Goal: Obtain resource: Download file/media

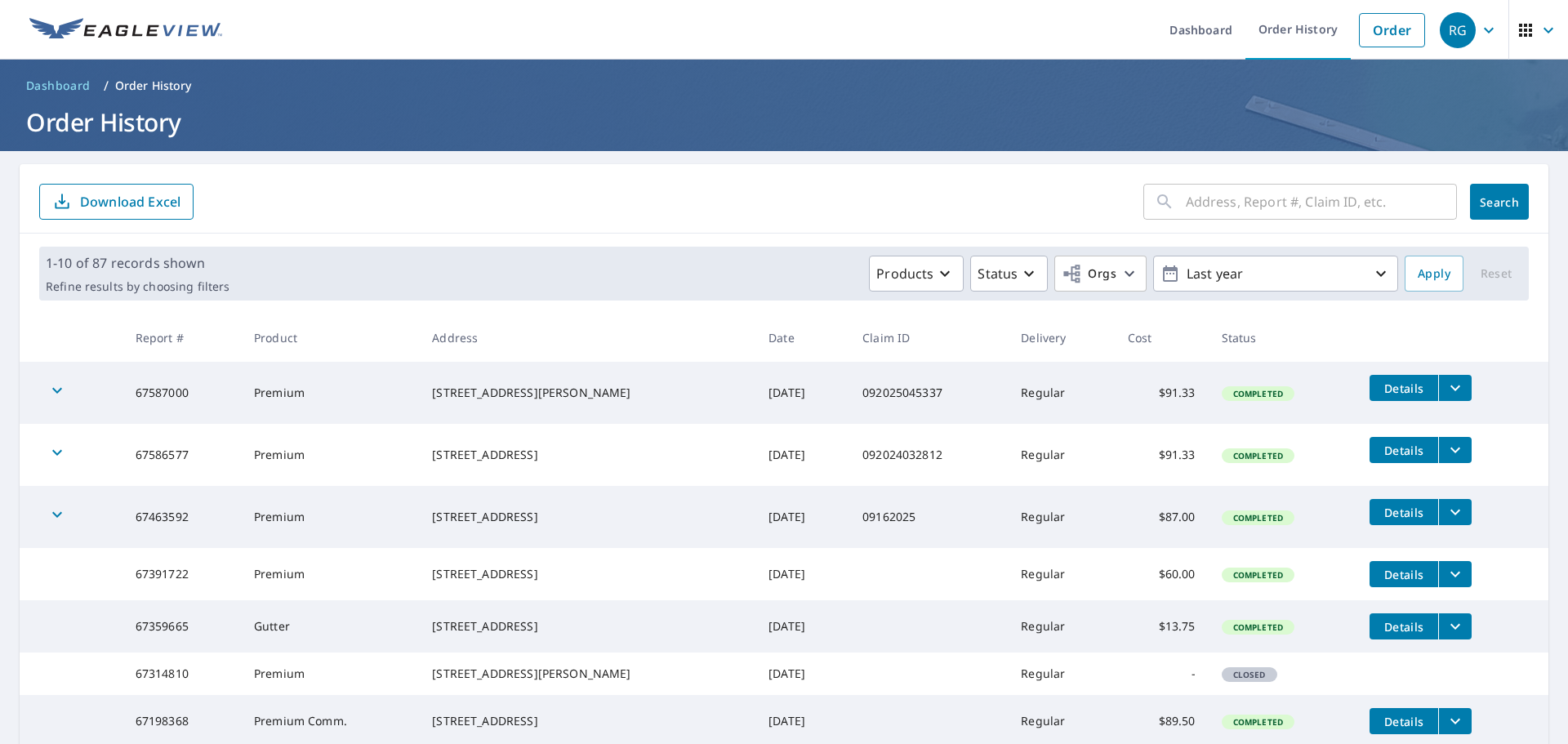
click at [1340, 202] on input "text" at bounding box center [1322, 201] width 272 height 46
type input "0"
type input "9002"
click at [1470, 206] on button "Search" at bounding box center [1499, 201] width 59 height 36
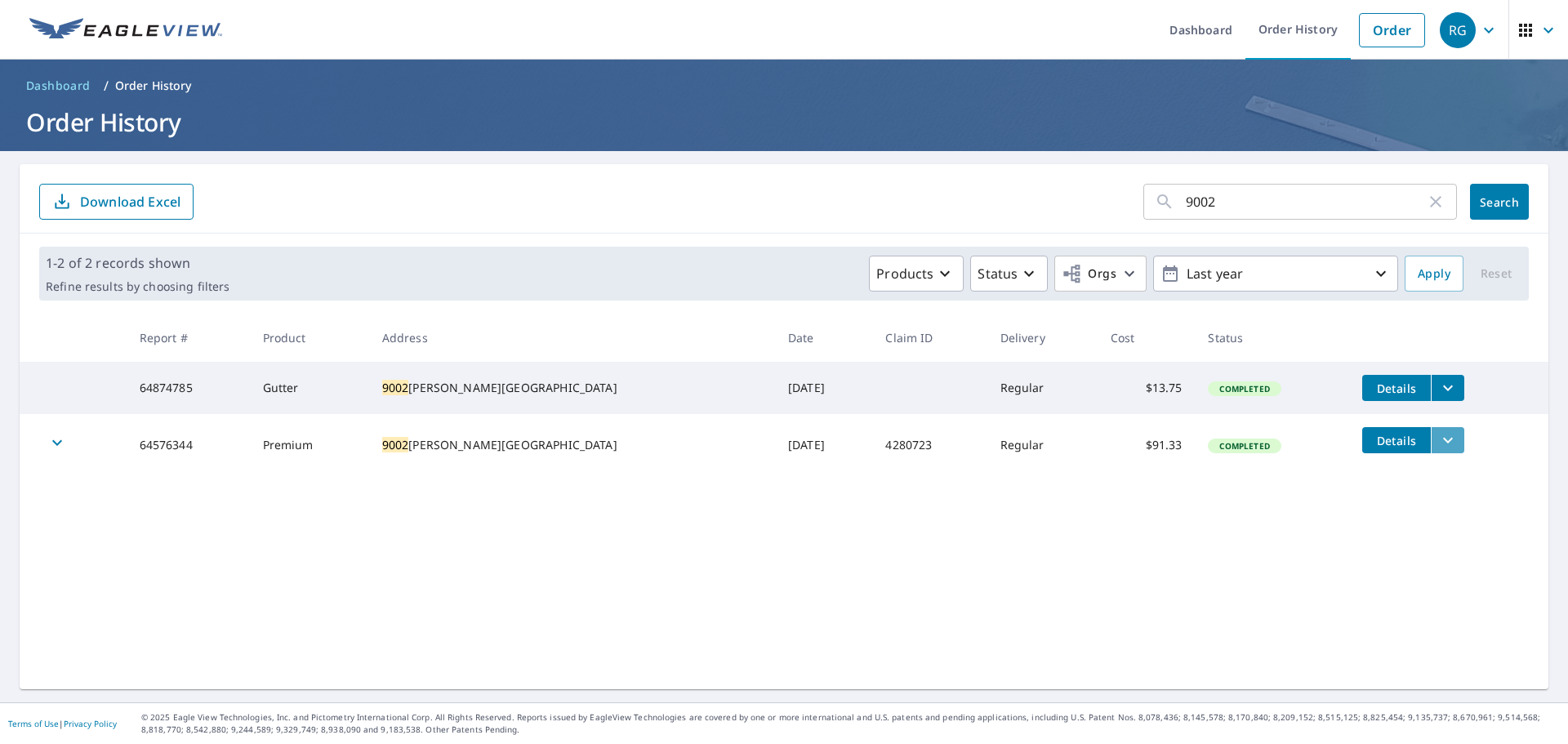
click at [1438, 444] on icon "filesDropdownBtn-64576344" at bounding box center [1447, 440] width 19 height 19
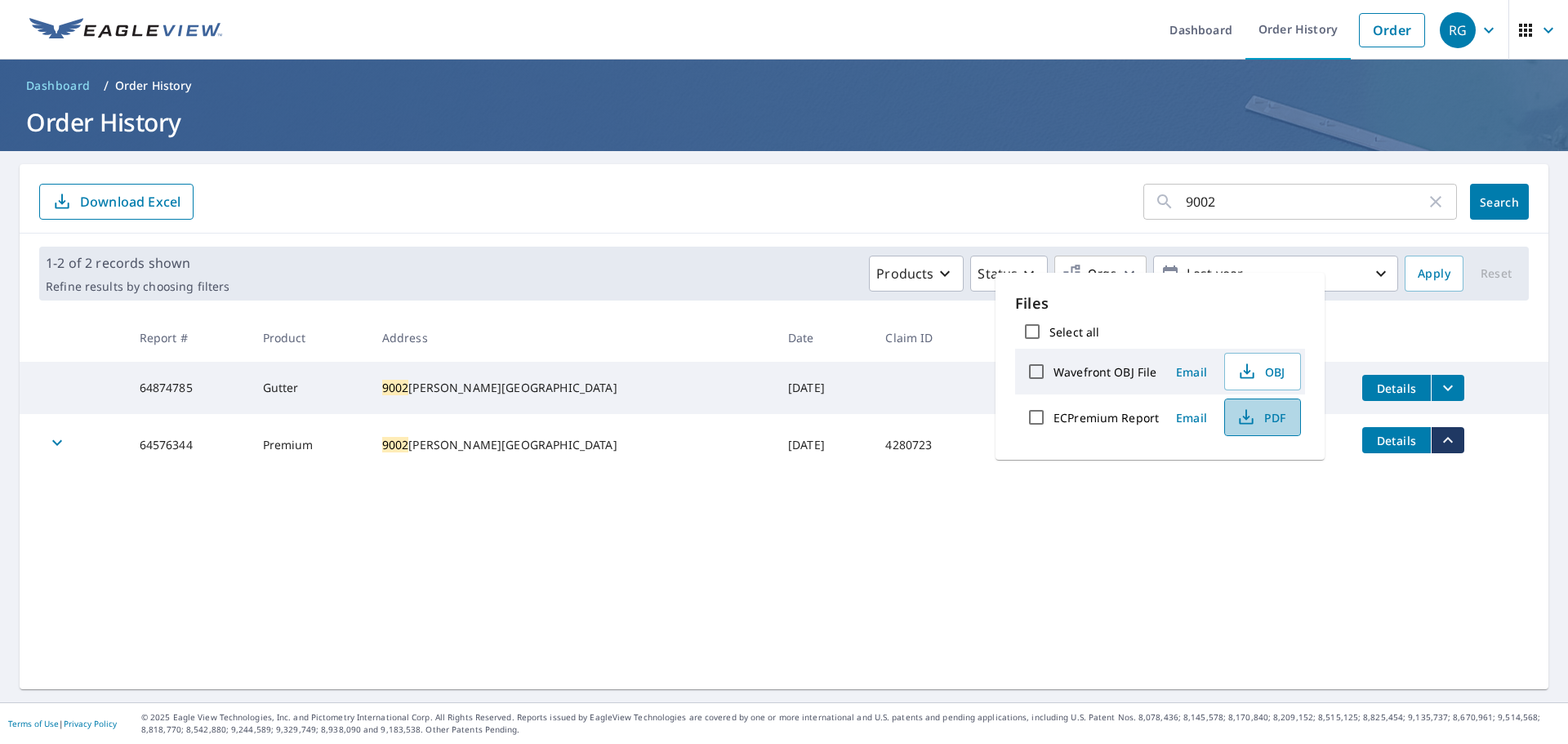
click at [1272, 415] on span "PDF" at bounding box center [1260, 416] width 52 height 19
click at [1438, 383] on icon "filesDropdownBtn-64874785" at bounding box center [1447, 387] width 19 height 19
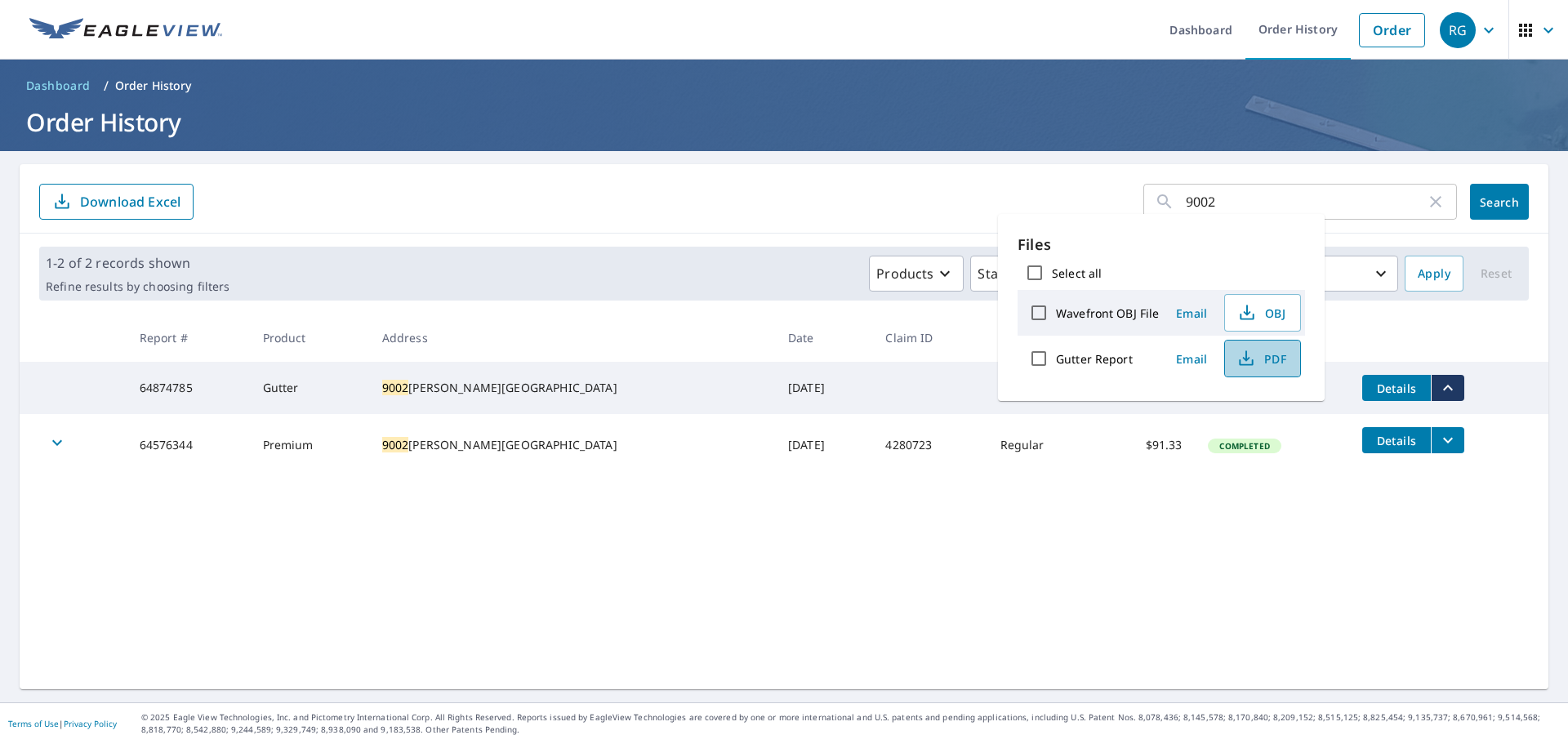
click at [1281, 364] on span "PDF" at bounding box center [1260, 358] width 52 height 19
